Goal: Transaction & Acquisition: Purchase product/service

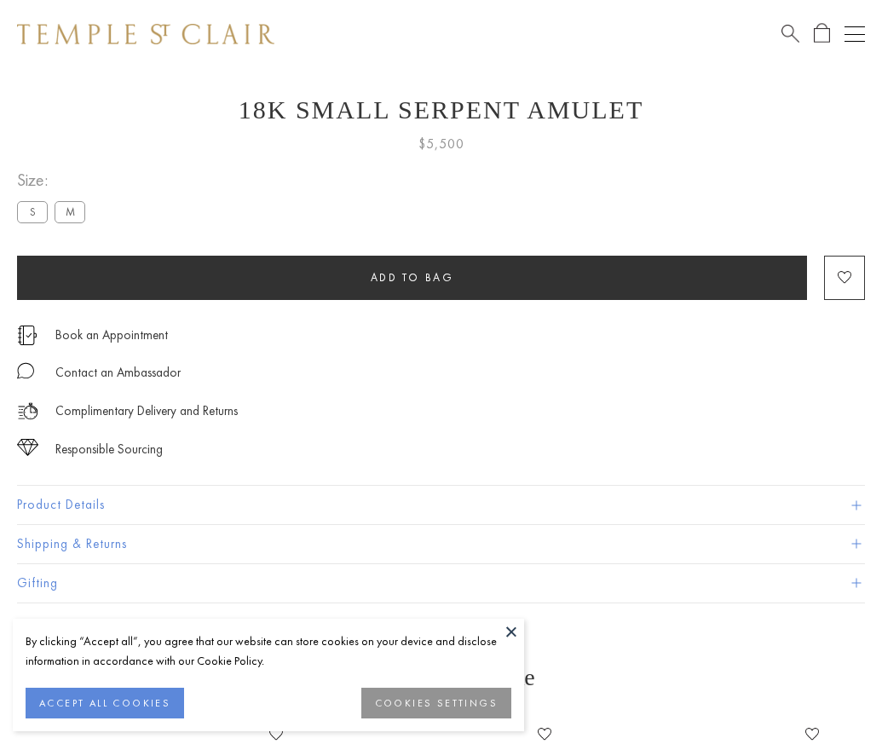
scroll to position [68, 0]
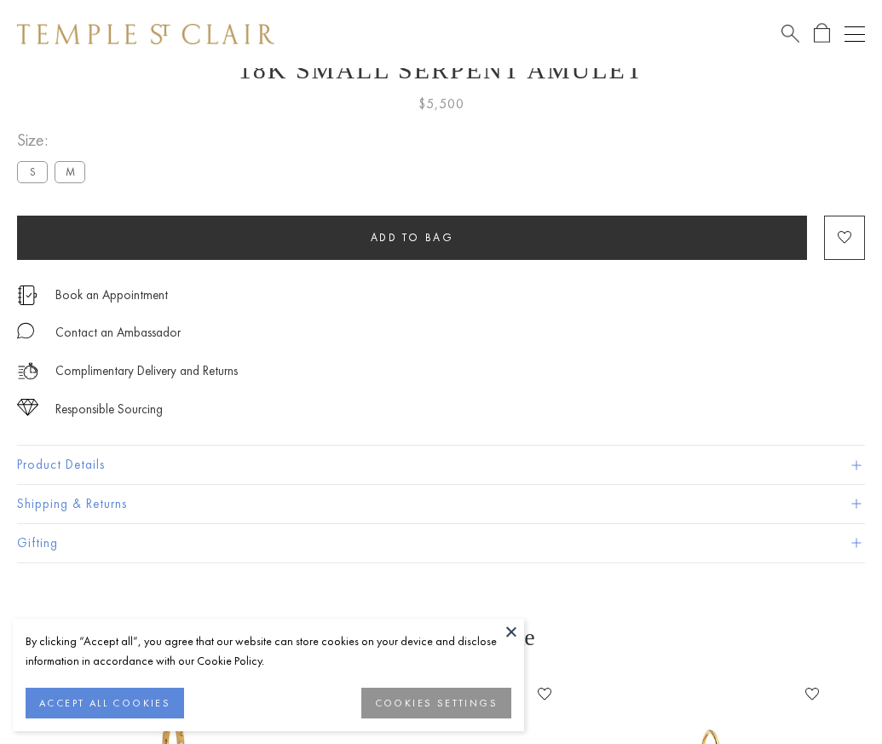
click at [412, 237] on span "Add to bag" at bounding box center [413, 237] width 84 height 14
